Goal: Information Seeking & Learning: Compare options

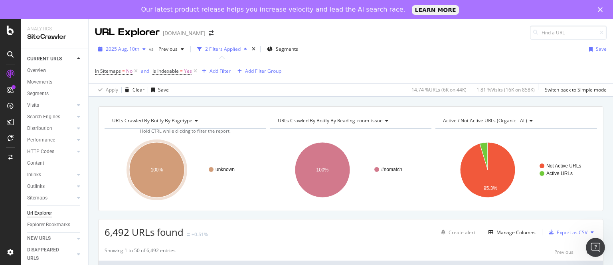
click at [141, 50] on div "button" at bounding box center [144, 49] width 10 height 5
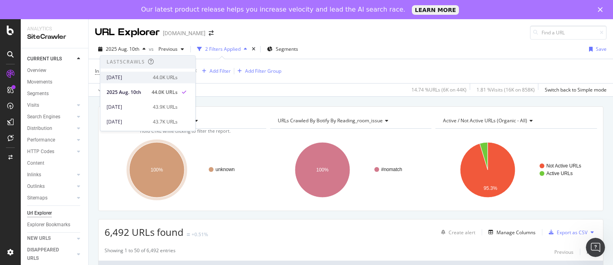
click at [135, 78] on div "[DATE]" at bounding box center [128, 77] width 42 height 7
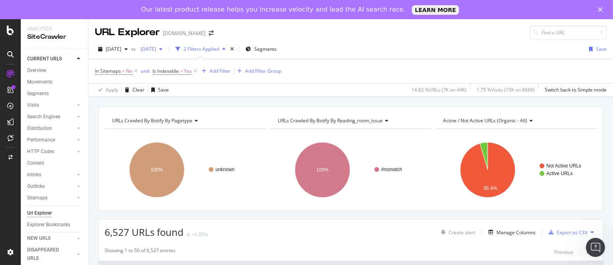
click at [156, 47] on span "2025 Aug. 5th" at bounding box center [146, 49] width 19 height 7
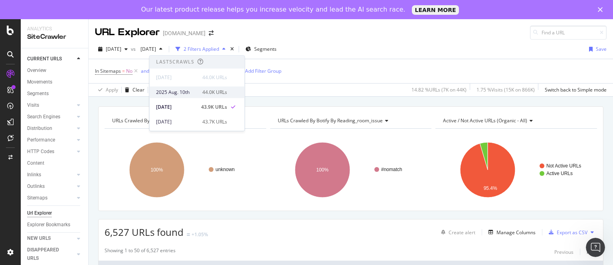
click at [180, 92] on div "2025 Aug. 10th" at bounding box center [177, 92] width 42 height 7
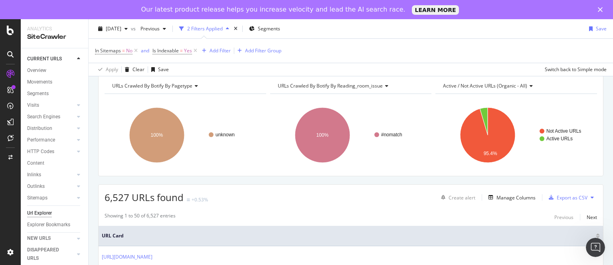
scroll to position [38, 0]
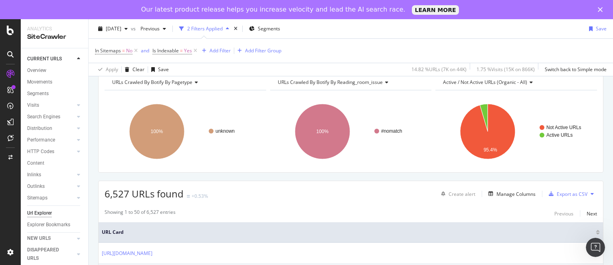
click at [117, 192] on span "6,527 URLs found" at bounding box center [144, 193] width 79 height 13
copy span "6,527"
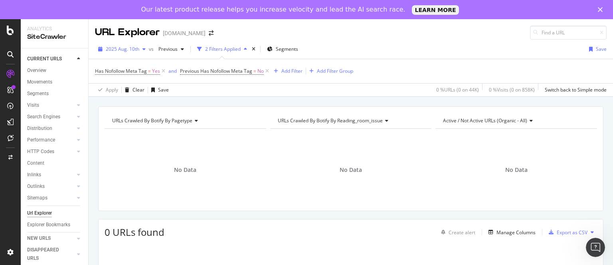
click at [142, 45] on div "2025 Aug. 10th" at bounding box center [122, 49] width 54 height 12
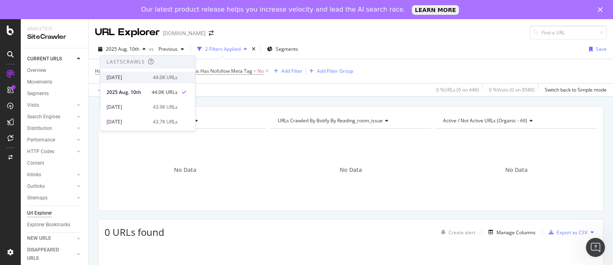
click at [139, 75] on div "[DATE]" at bounding box center [128, 77] width 42 height 7
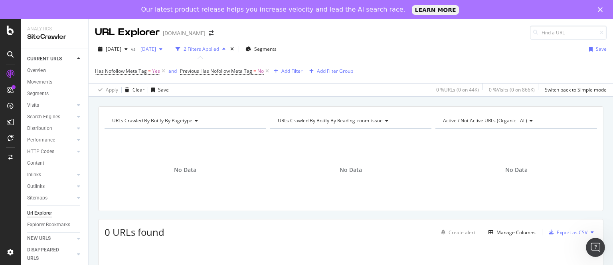
click at [156, 50] on span "[DATE]" at bounding box center [146, 49] width 19 height 7
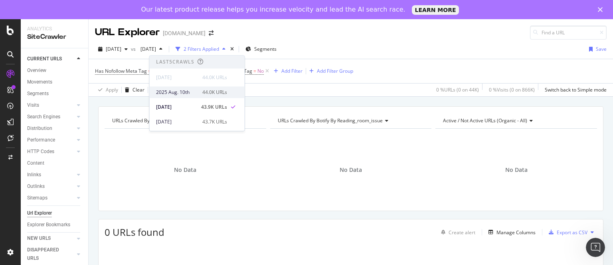
click at [177, 89] on div "2025 Aug. 10th" at bounding box center [177, 92] width 42 height 7
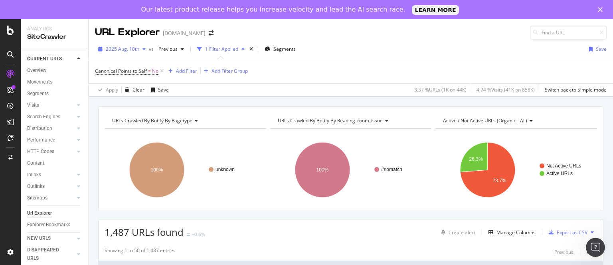
click at [136, 50] on span "2025 Aug. 10th" at bounding box center [123, 49] width 34 height 7
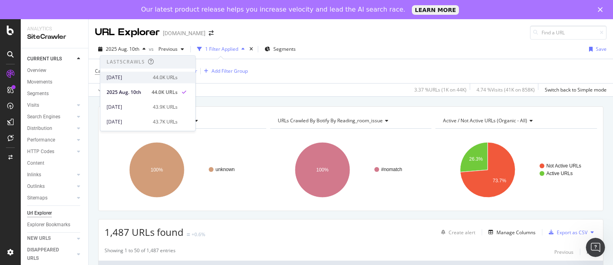
click at [137, 80] on div "2025 Aug. 19th" at bounding box center [128, 77] width 42 height 7
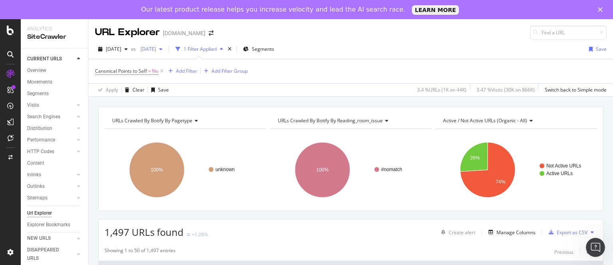
click at [156, 48] on span "2025 Aug. 5th" at bounding box center [146, 49] width 19 height 7
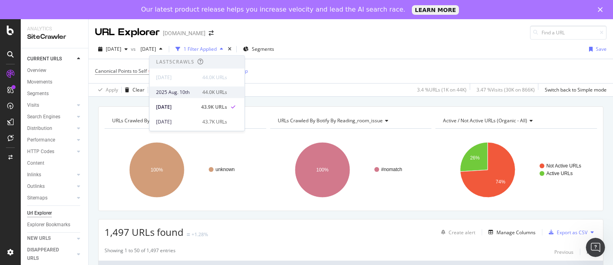
click at [177, 94] on div "2025 Aug. 10th" at bounding box center [177, 92] width 42 height 7
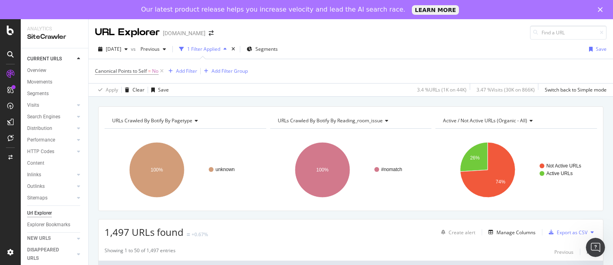
click at [119, 229] on span "1,497 URLs found" at bounding box center [144, 231] width 79 height 13
copy span "1,497"
click at [119, 229] on span "1,497 URLs found" at bounding box center [144, 231] width 79 height 13
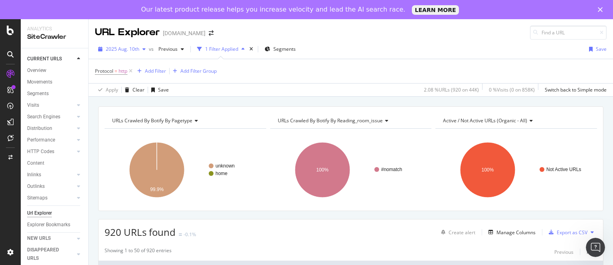
click at [135, 48] on span "2025 Aug. 10th" at bounding box center [123, 49] width 34 height 7
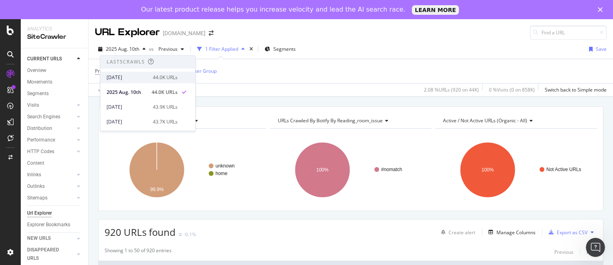
click at [135, 75] on div "[DATE]" at bounding box center [128, 77] width 42 height 7
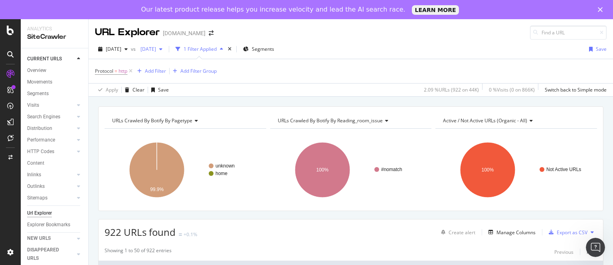
click at [156, 50] on span "[DATE]" at bounding box center [146, 49] width 19 height 7
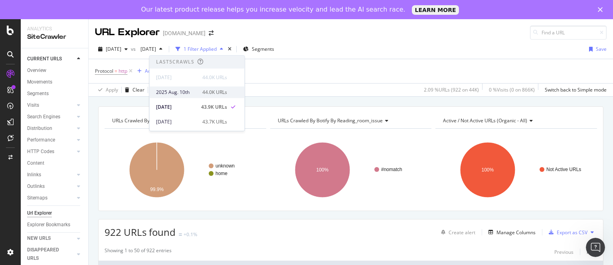
click at [176, 91] on div "2025 Aug. 10th" at bounding box center [177, 92] width 42 height 7
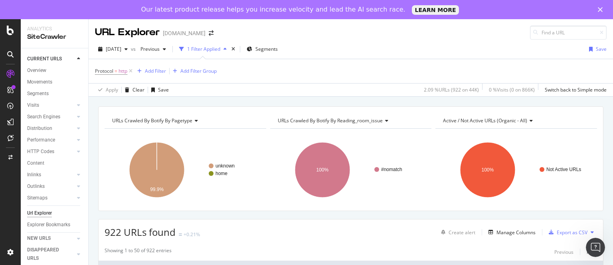
click at [110, 233] on span "922 URLs found" at bounding box center [140, 231] width 71 height 13
copy span "922"
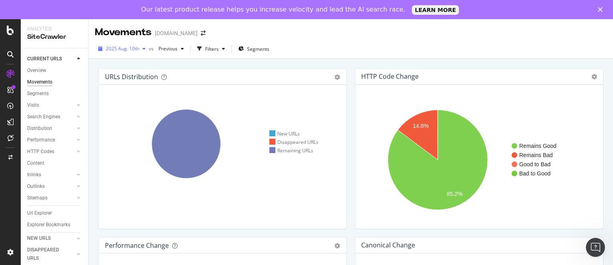
click at [137, 47] on span "2025 Aug. 10th" at bounding box center [123, 48] width 34 height 7
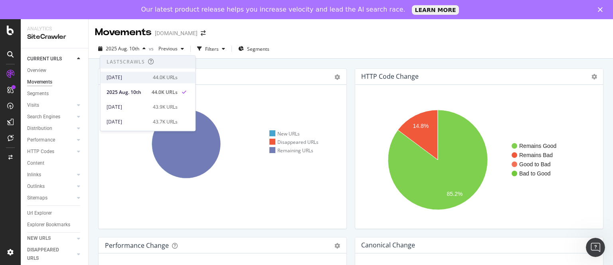
click at [142, 78] on div "[DATE]" at bounding box center [128, 77] width 42 height 7
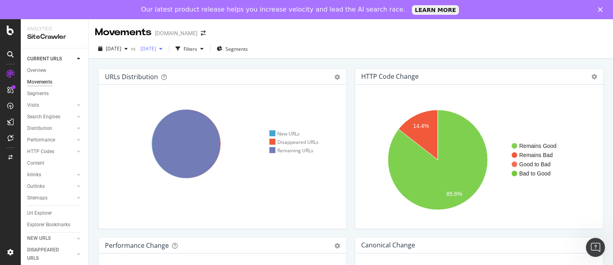
click at [156, 49] on span "[DATE]" at bounding box center [146, 48] width 19 height 7
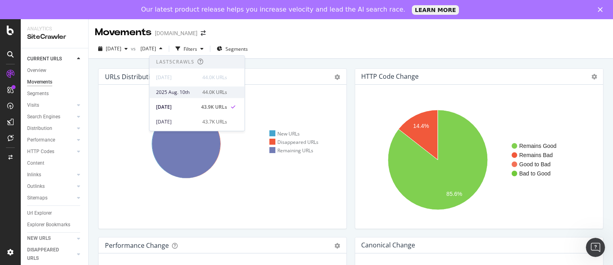
click at [180, 94] on div "2025 Aug. 10th" at bounding box center [177, 92] width 42 height 7
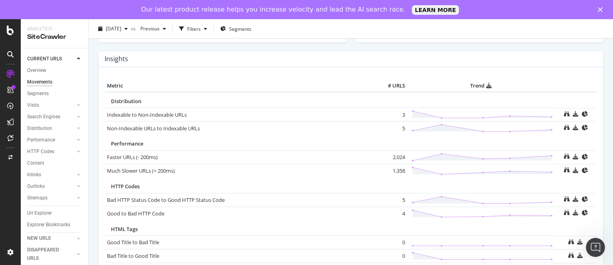
scroll to position [355, 0]
click at [393, 157] on td "2,024" at bounding box center [391, 157] width 32 height 14
copy td "2,024"
click at [397, 170] on td "1,358" at bounding box center [391, 171] width 32 height 14
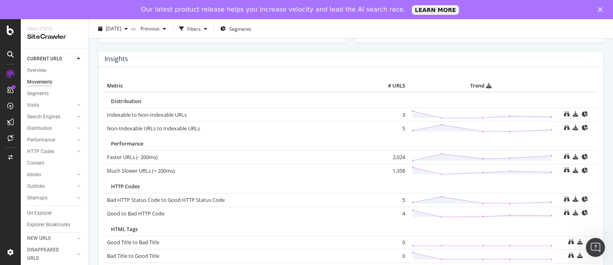
copy td "1,358"
click at [397, 170] on td "1,358" at bounding box center [391, 171] width 32 height 14
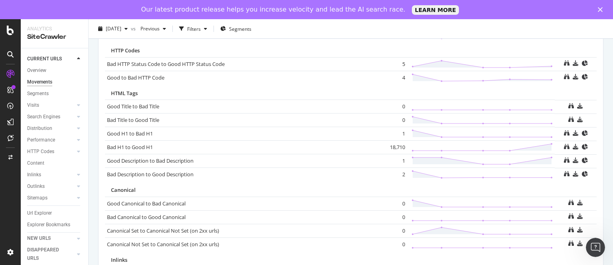
scroll to position [491, 0]
click at [392, 147] on td "18,710" at bounding box center [391, 147] width 32 height 14
copy td "18,710"
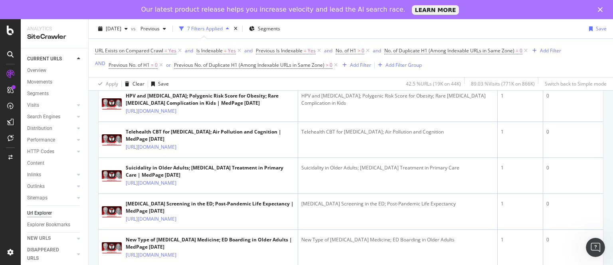
scroll to position [1067, 0]
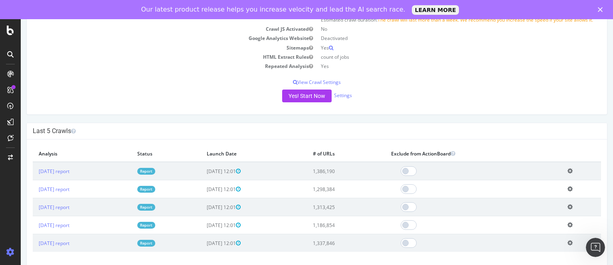
scroll to position [139, 0]
click at [69, 192] on link "[DATE] report" at bounding box center [54, 189] width 31 height 7
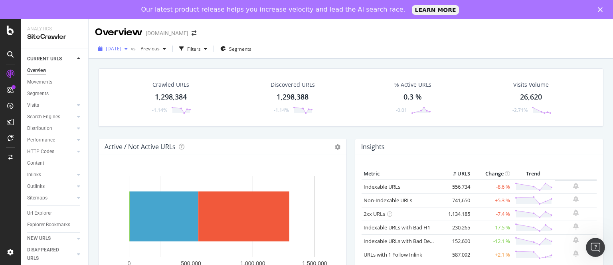
click at [121, 49] on span "[DATE]" at bounding box center [114, 48] width 16 height 7
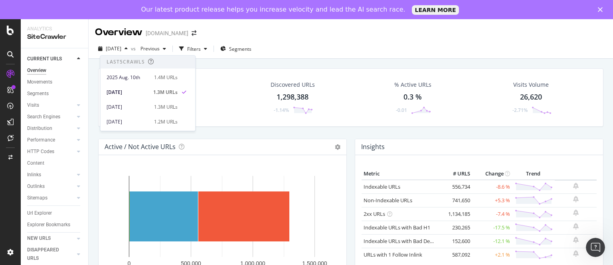
click at [411, 41] on div "[DATE] vs Previous Filters Segments" at bounding box center [351, 49] width 525 height 20
